Goal: Find contact information: Obtain details needed to contact an individual or organization

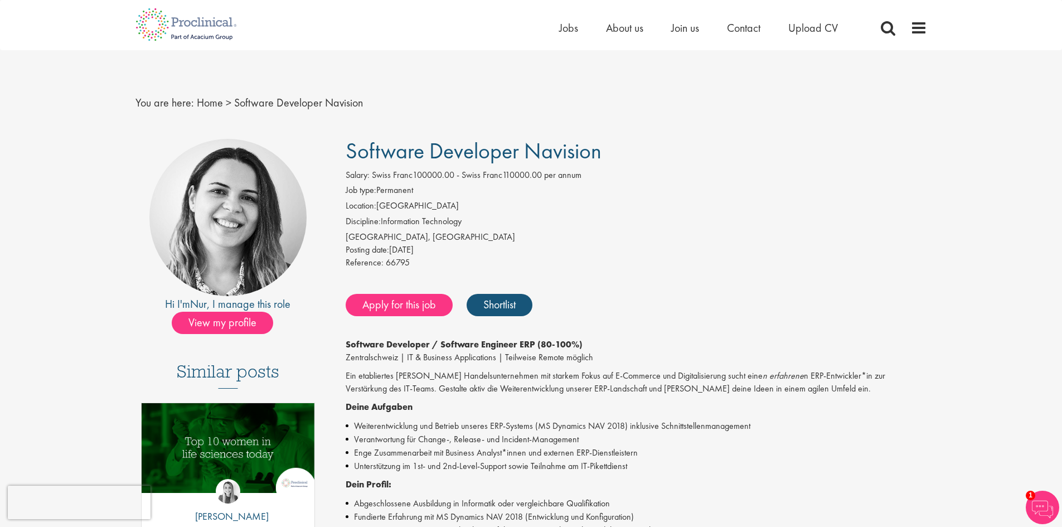
click at [688, 250] on div "Posting date: 27 Aug 2025" at bounding box center [637, 250] width 582 height 13
click at [517, 229] on li "Discipline: Information Technology" at bounding box center [637, 223] width 582 height 16
click at [501, 202] on li "Location: Switzerland" at bounding box center [637, 208] width 582 height 16
click at [493, 187] on li "Job type: Permanent" at bounding box center [637, 192] width 582 height 16
click at [499, 205] on li "Location: Switzerland" at bounding box center [637, 208] width 582 height 16
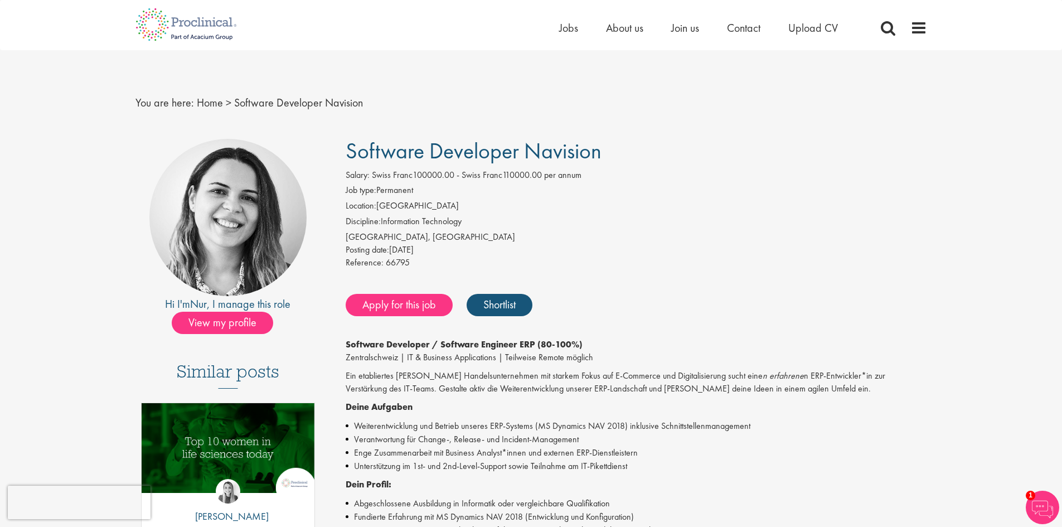
click at [510, 215] on li "Location: Switzerland" at bounding box center [637, 208] width 582 height 16
click at [511, 230] on li "Discipline: Information Technology" at bounding box center [637, 223] width 582 height 16
drag, startPoint x: 617, startPoint y: 153, endPoint x: 331, endPoint y: 161, distance: 286.2
click at [331, 161] on div "Software Developer Navision Salary: Swiss Franc100000.00 - Swiss Franc110000.00…" at bounding box center [632, 493] width 607 height 709
copy span "Software Developer Navision"
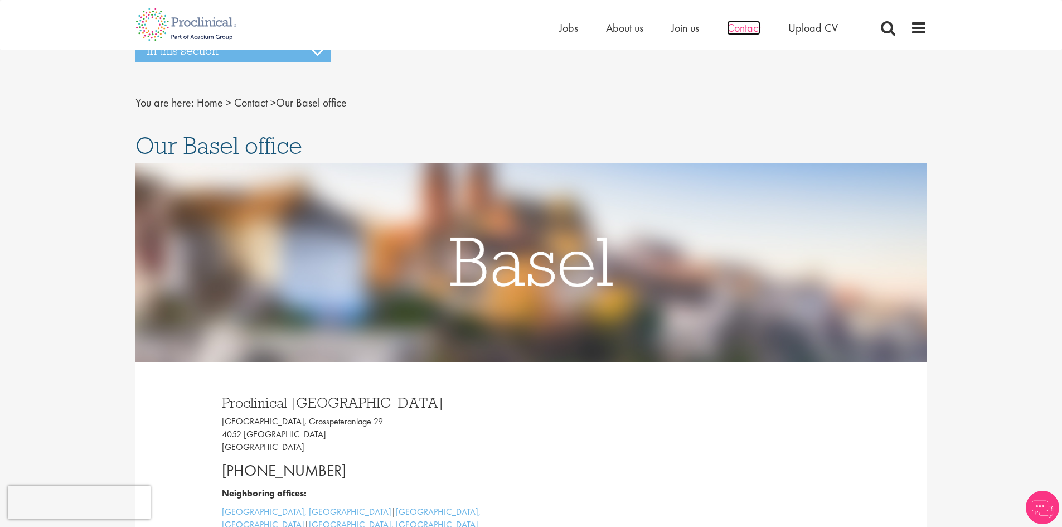
click at [750, 27] on span "Contact" at bounding box center [743, 28] width 33 height 14
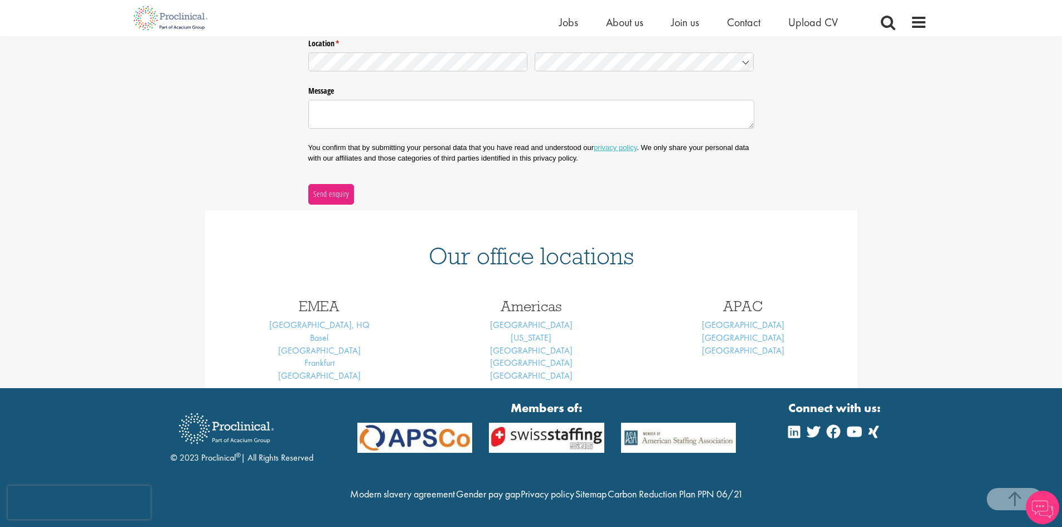
scroll to position [312, 0]
click at [318, 332] on link "Basel" at bounding box center [319, 338] width 18 height 12
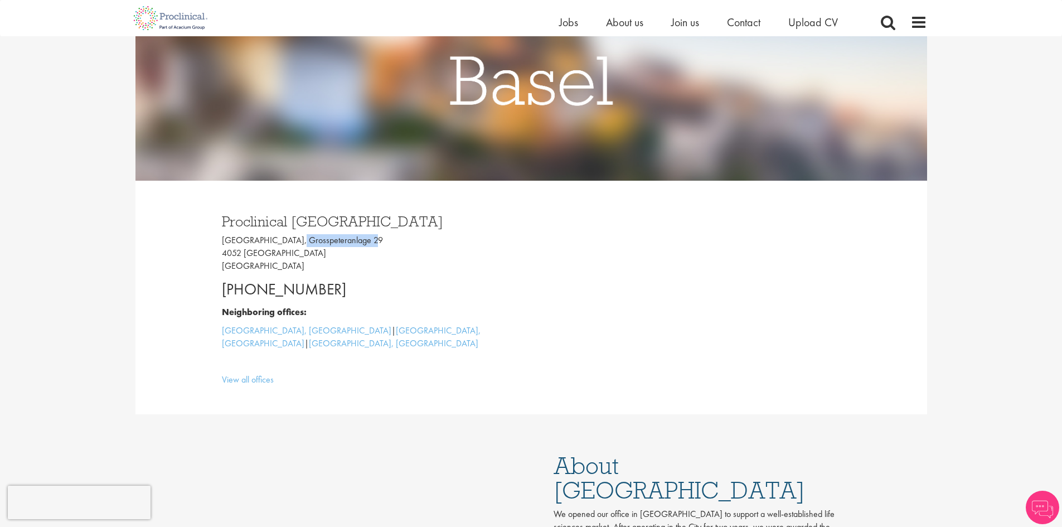
drag, startPoint x: 366, startPoint y: 240, endPoint x: 287, endPoint y: 233, distance: 79.5
click at [287, 233] on div "Proclinical Switzerland Grosspeter Tower, Grosspeteranlage 29 4052 Basel Switze…" at bounding box center [373, 297] width 318 height 189
copy p "Grosspeteranlage 29"
